Goal: Information Seeking & Learning: Understand process/instructions

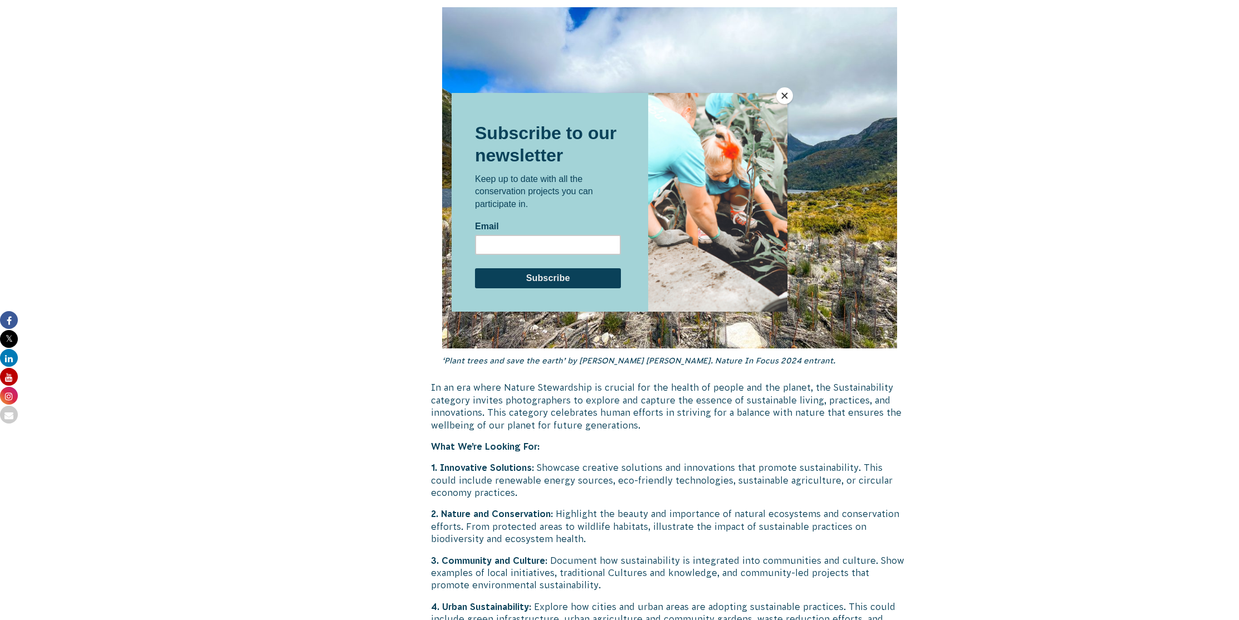
scroll to position [2577, 0]
click at [780, 96] on button "Close" at bounding box center [784, 95] width 17 height 17
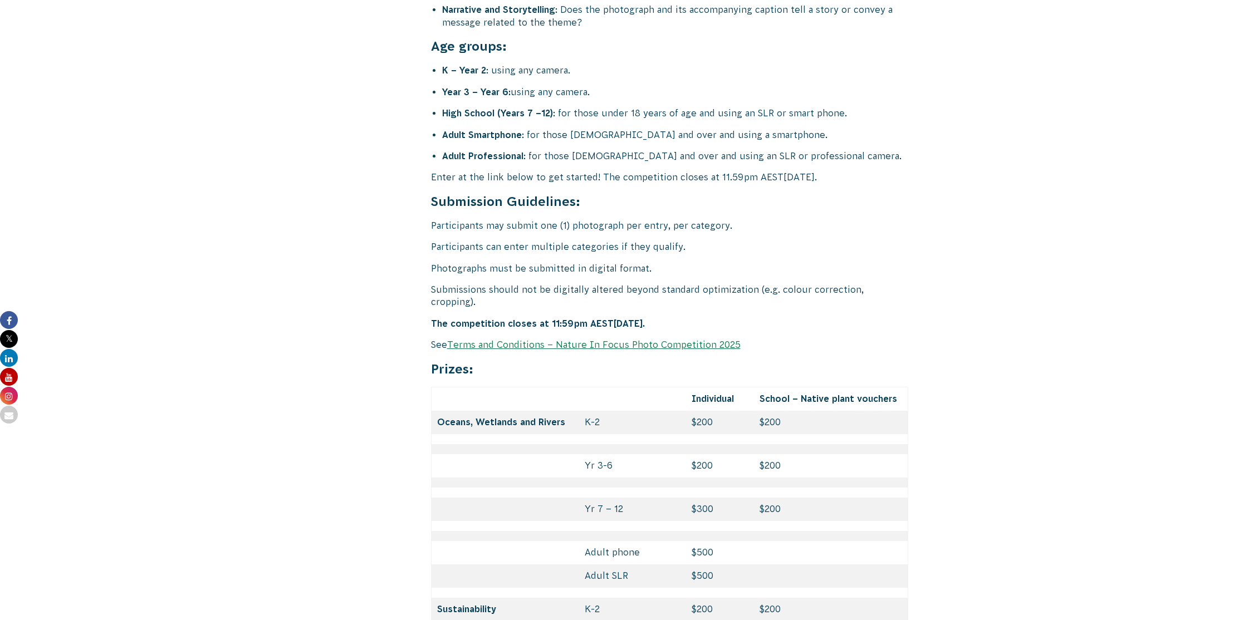
scroll to position [4461, 0]
click at [608, 342] on link "Terms and Conditions – Nature In Focus Photo Competition 2025" at bounding box center [594, 347] width 294 height 10
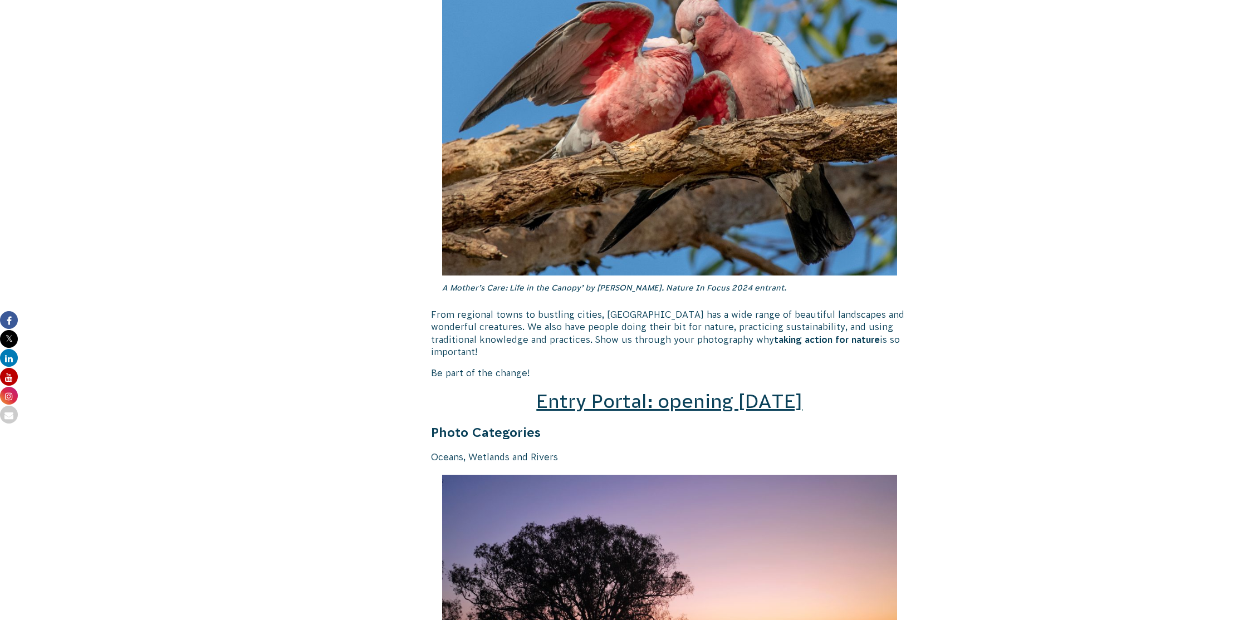
scroll to position [1361, 0]
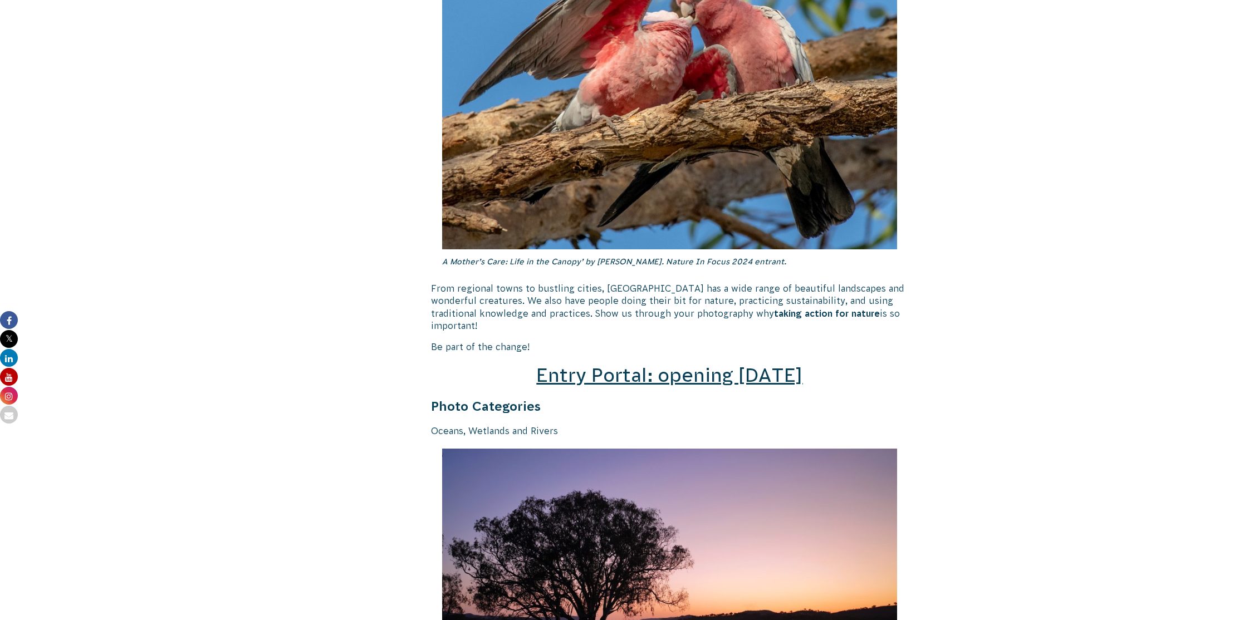
click at [627, 365] on span "Entry Portal: opening [DATE]" at bounding box center [669, 375] width 266 height 21
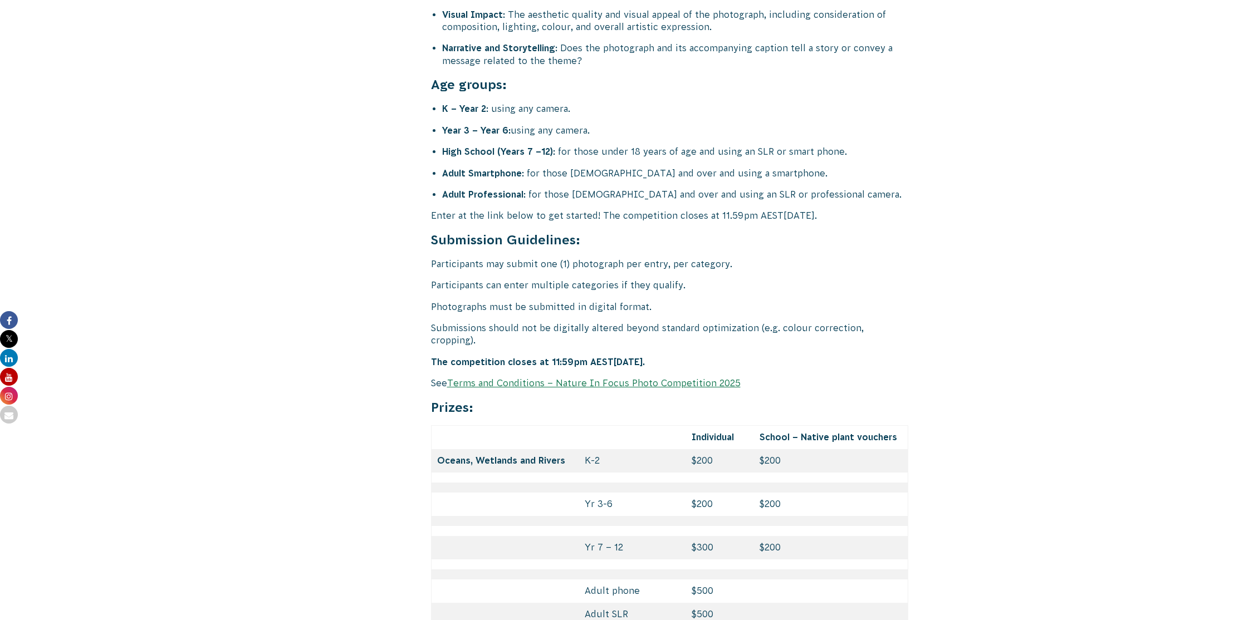
scroll to position [4426, 0]
click at [515, 376] on link "Terms and Conditions – Nature In Focus Photo Competition 2025" at bounding box center [594, 381] width 294 height 10
